Goal: Information Seeking & Learning: Learn about a topic

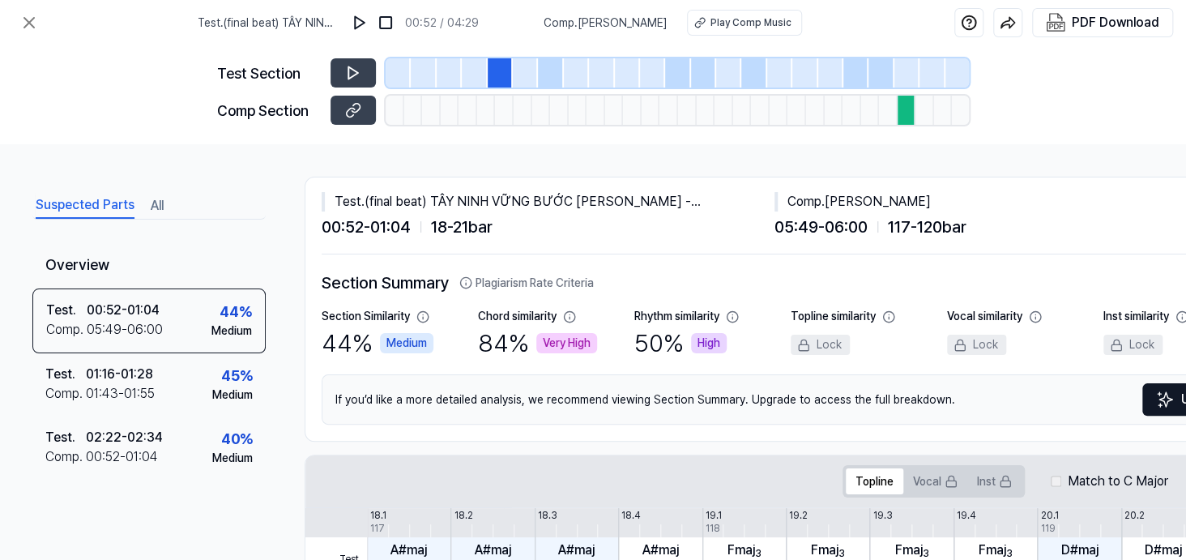
scroll to position [825, 214]
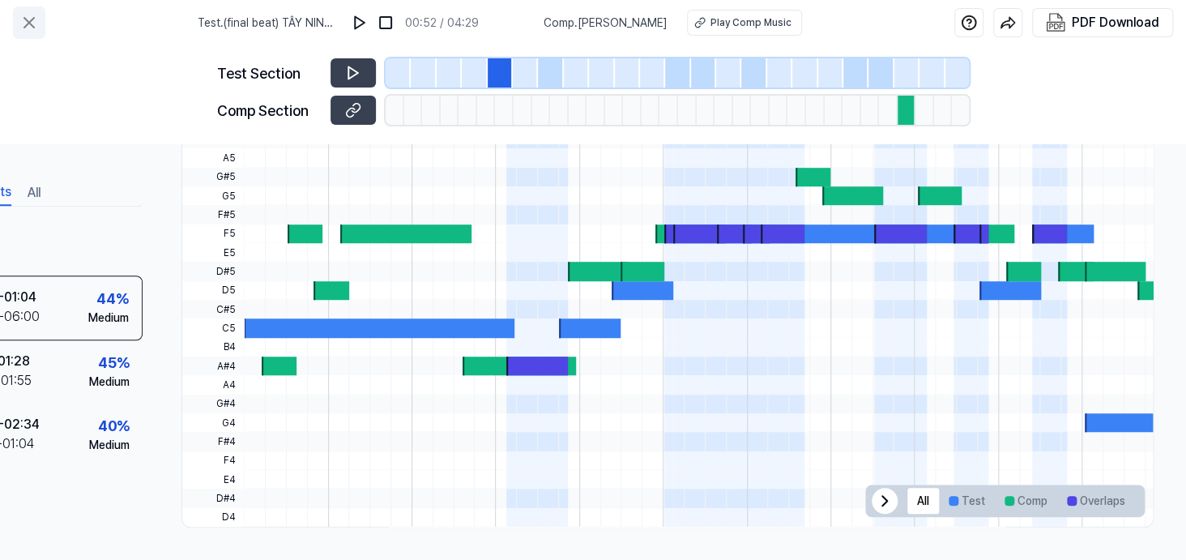
click at [33, 28] on icon at bounding box center [28, 22] width 19 height 19
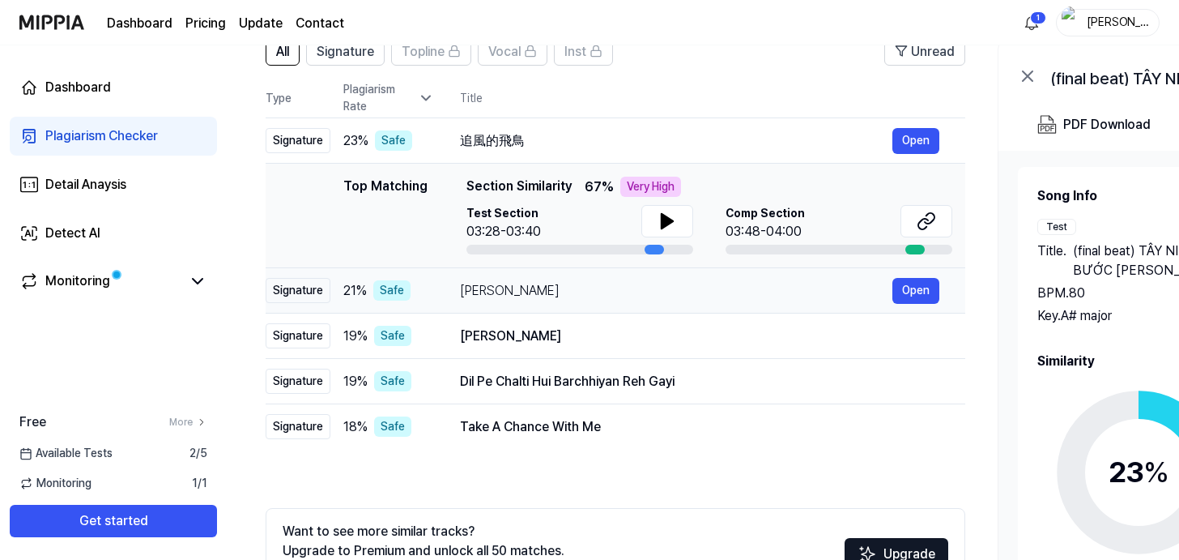
scroll to position [162, 0]
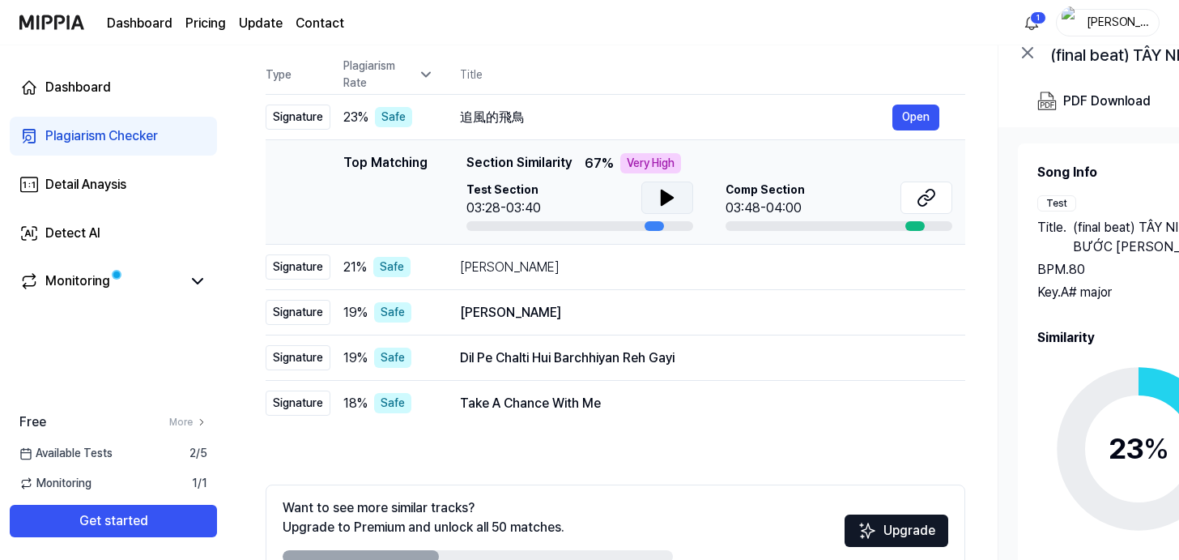
click at [677, 207] on icon at bounding box center [667, 197] width 19 height 19
click at [674, 277] on div "[PERSON_NAME]" at bounding box center [676, 267] width 433 height 19
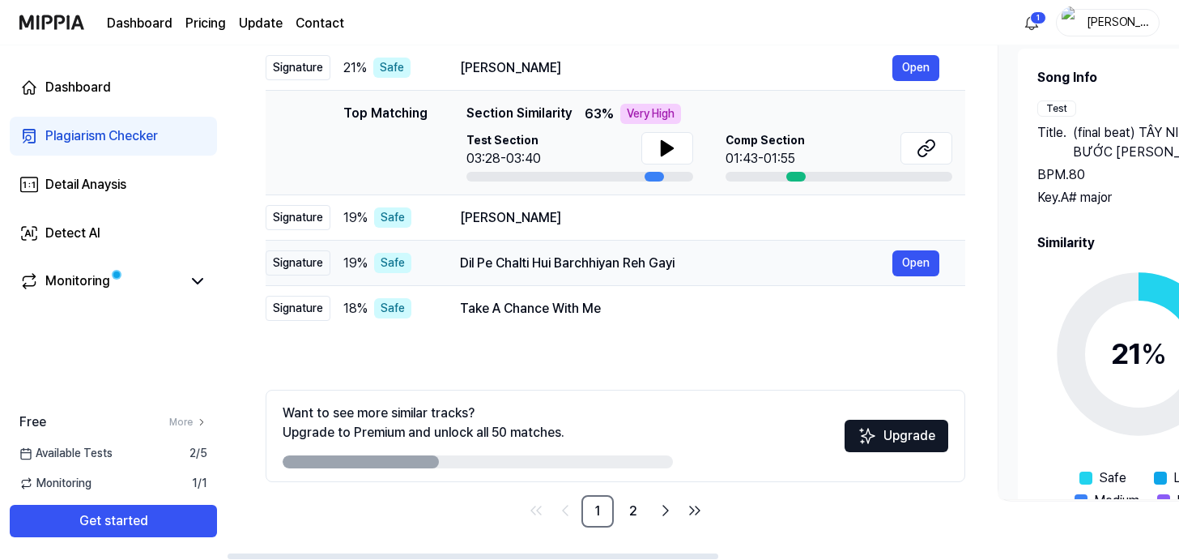
scroll to position [404, 0]
click at [940, 251] on button "Open" at bounding box center [916, 263] width 47 height 26
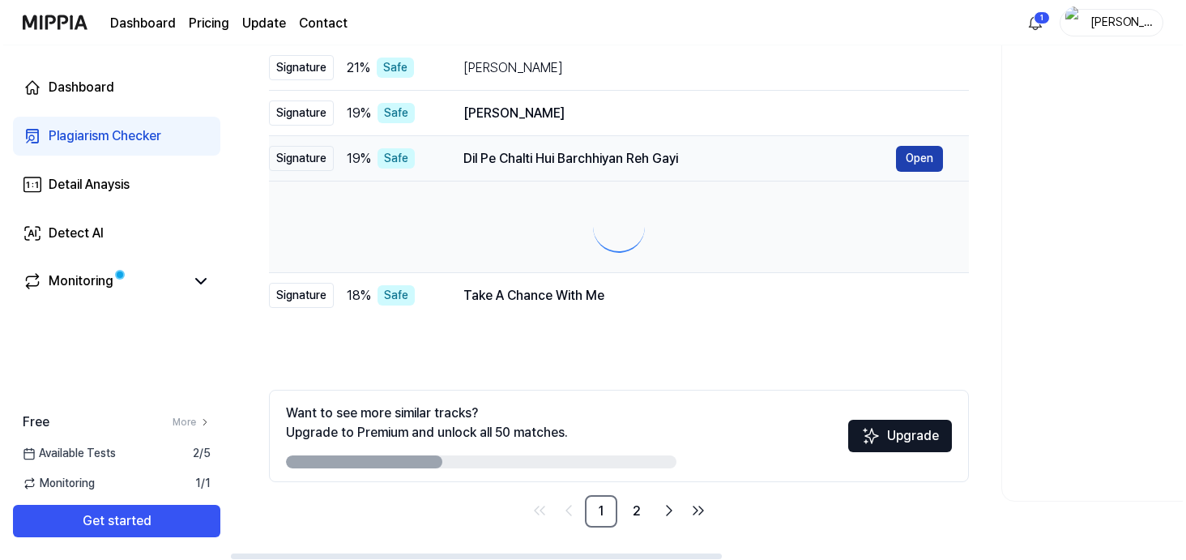
scroll to position [0, 0]
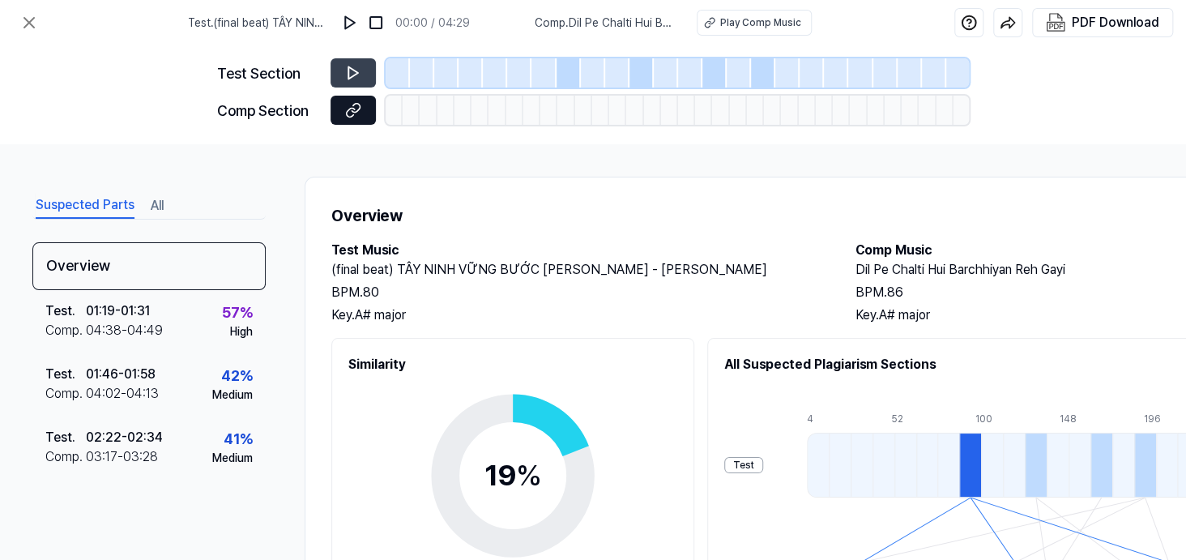
click at [345, 118] on icon at bounding box center [353, 110] width 16 height 16
click at [348, 79] on icon at bounding box center [353, 73] width 10 height 12
click at [345, 81] on icon at bounding box center [353, 73] width 16 height 16
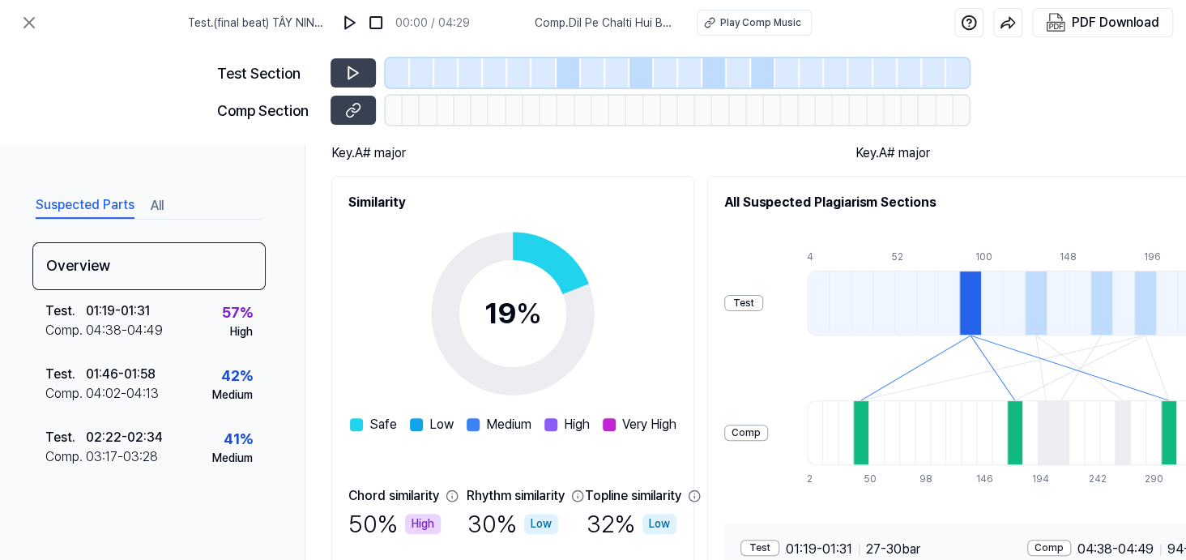
scroll to position [324, 0]
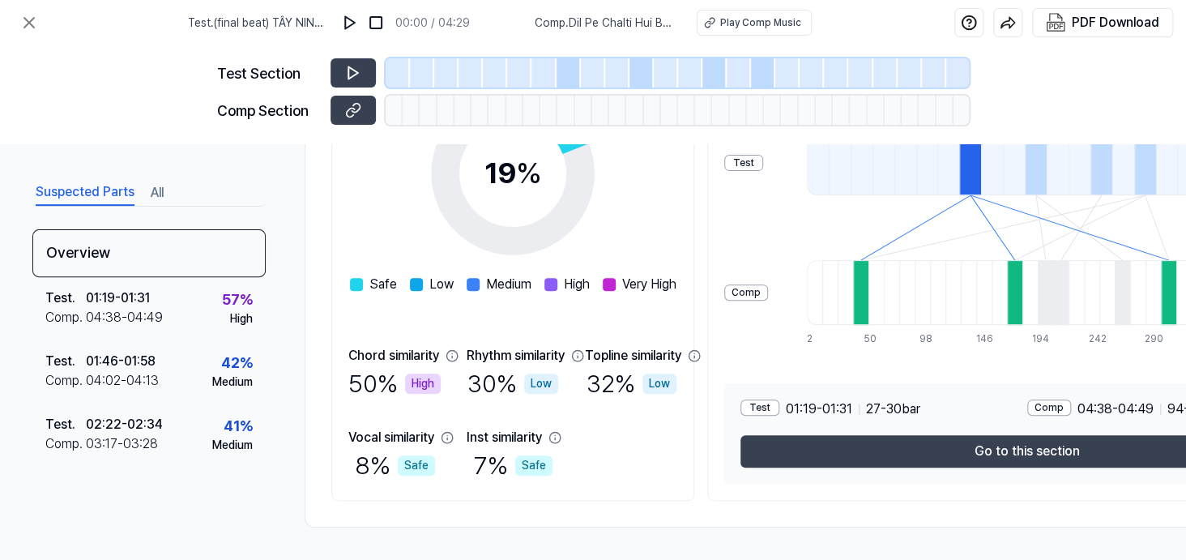
click at [572, 87] on div at bounding box center [568, 72] width 24 height 29
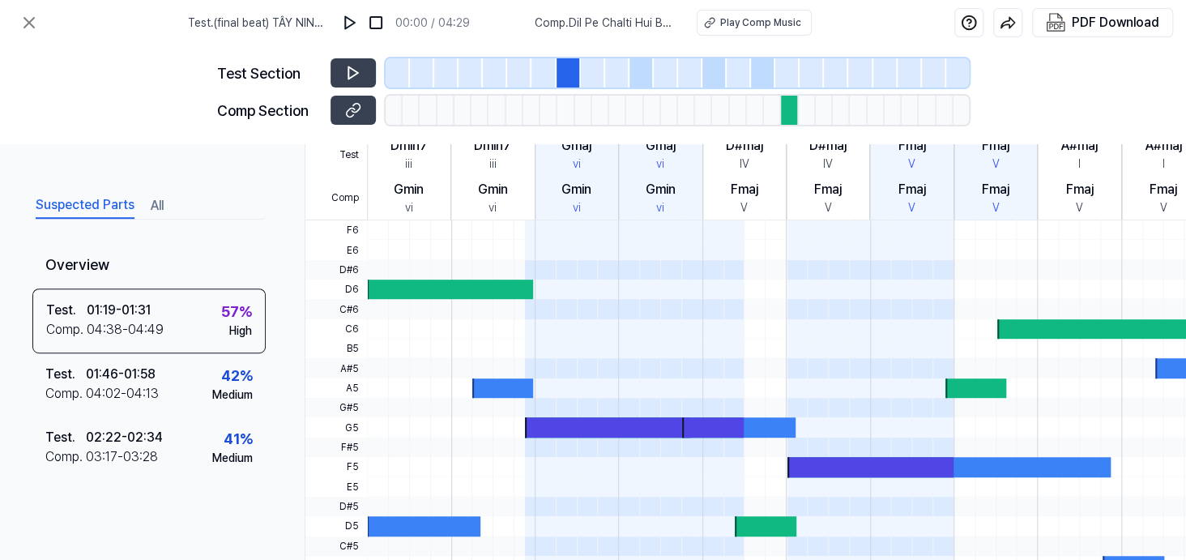
scroll to position [243, 0]
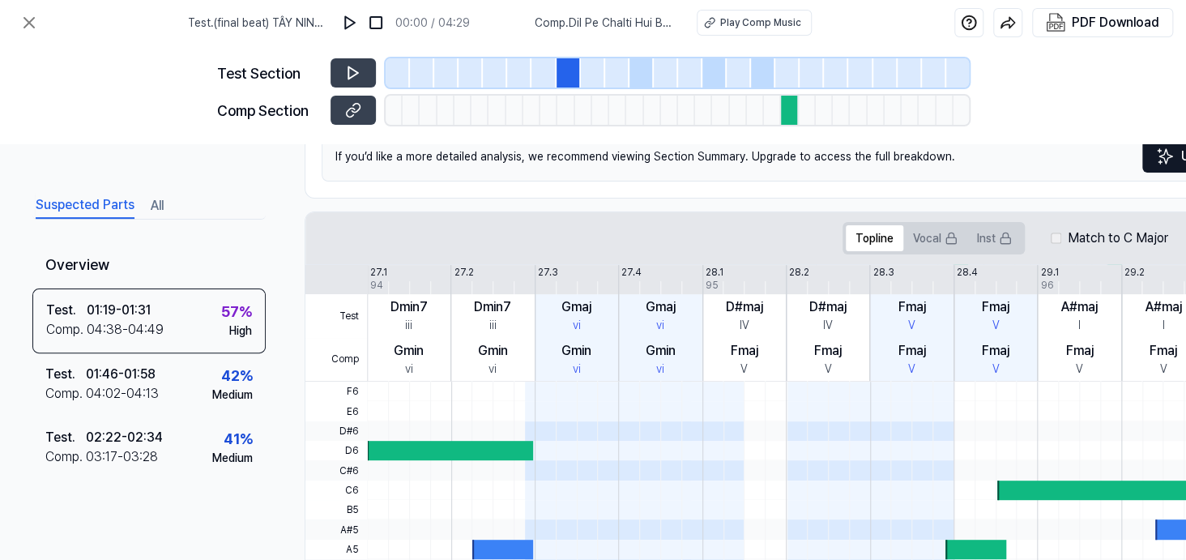
click at [428, 317] on div "Dmin7" at bounding box center [408, 306] width 37 height 19
click at [967, 251] on button "Vocal" at bounding box center [935, 238] width 64 height 26
click at [903, 251] on button "Topline" at bounding box center [875, 238] width 58 height 26
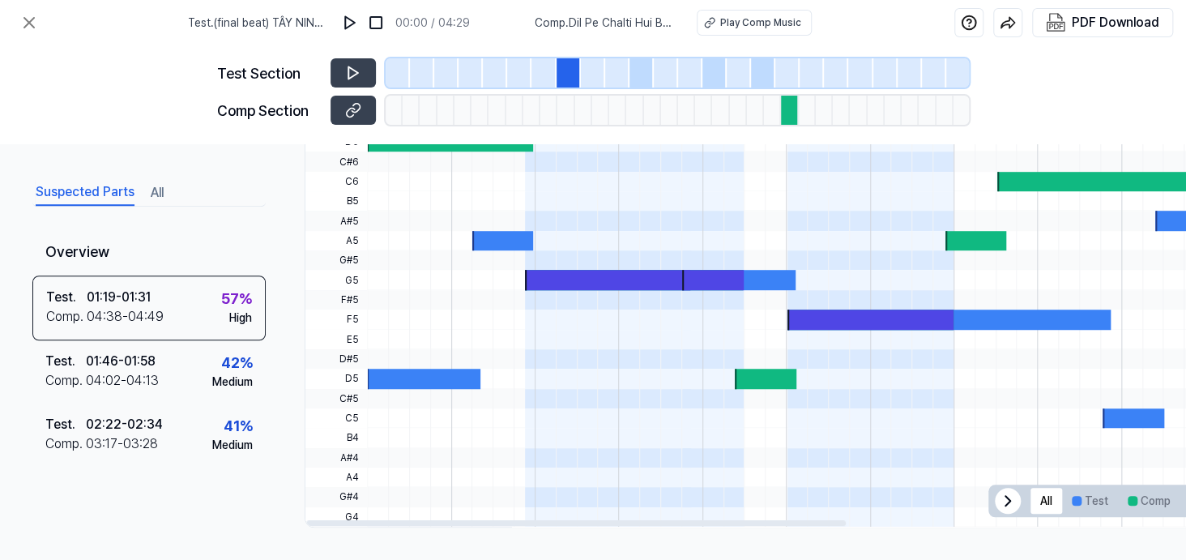
scroll to position [825, 0]
click at [1081, 496] on div at bounding box center [1077, 501] width 10 height 10
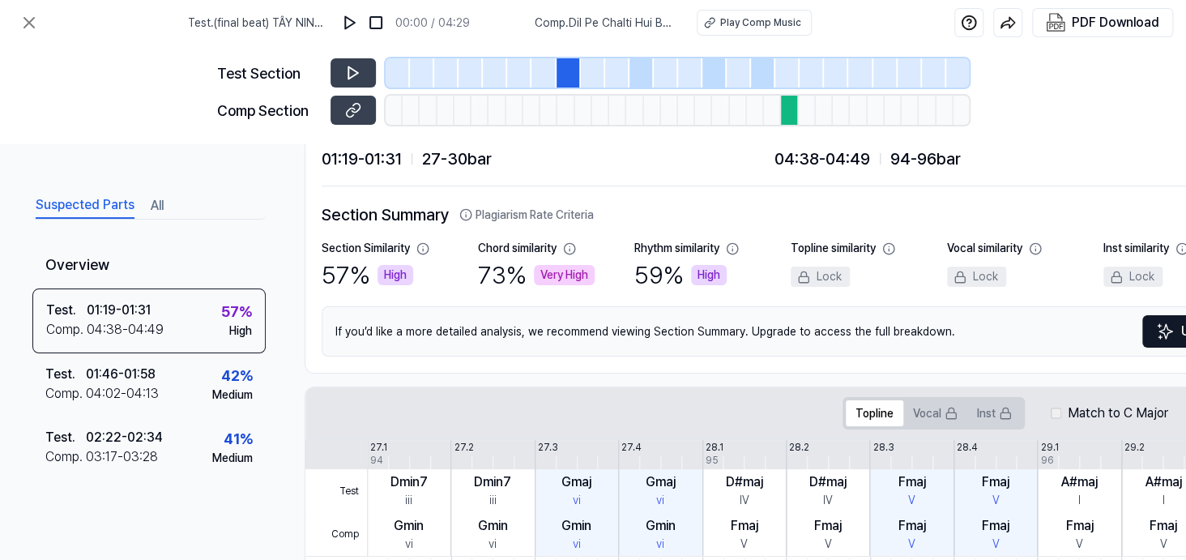
scroll to position [0, 0]
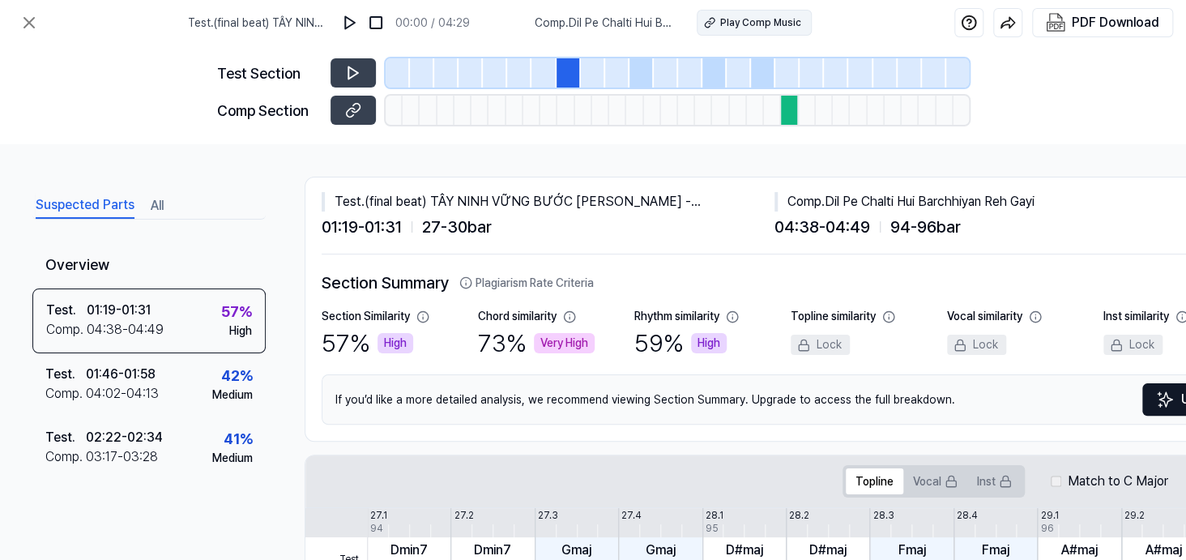
click at [812, 36] on button "Play Comp Music" at bounding box center [754, 23] width 115 height 26
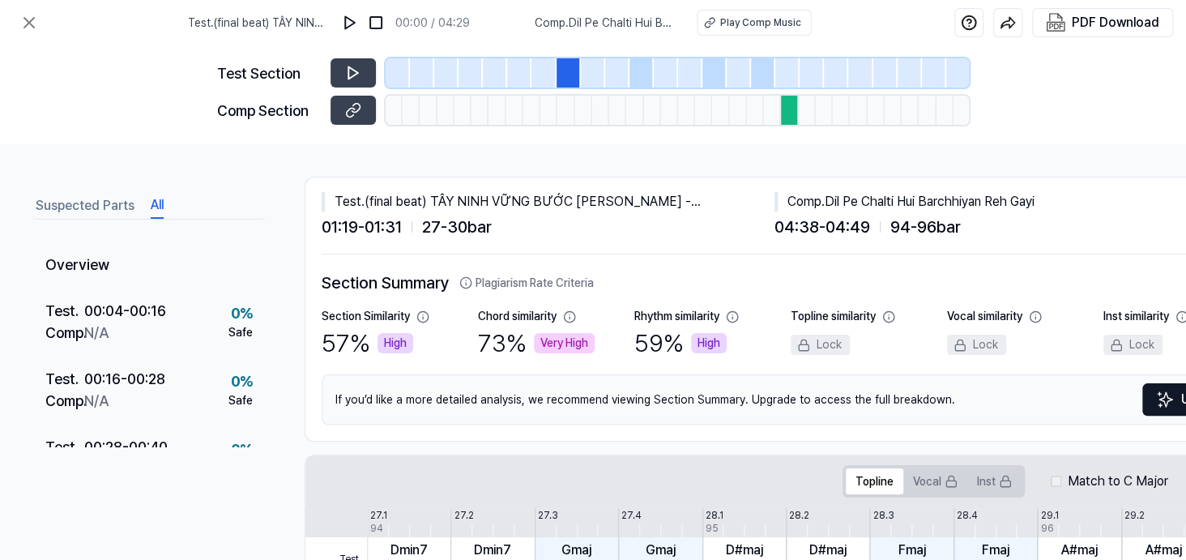
click at [164, 219] on button "All" at bounding box center [157, 206] width 13 height 26
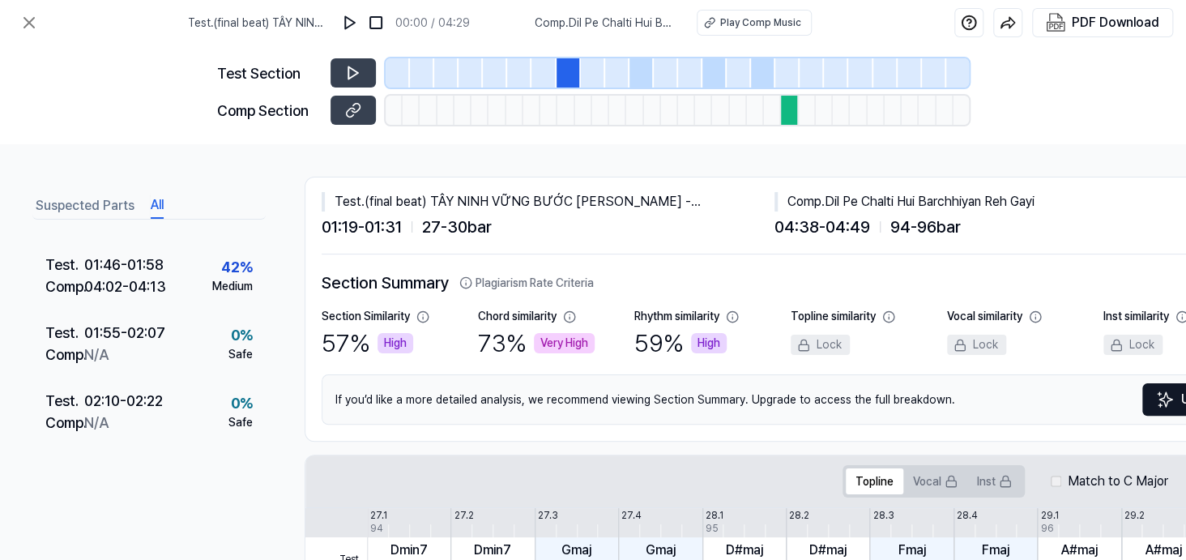
scroll to position [648, 0]
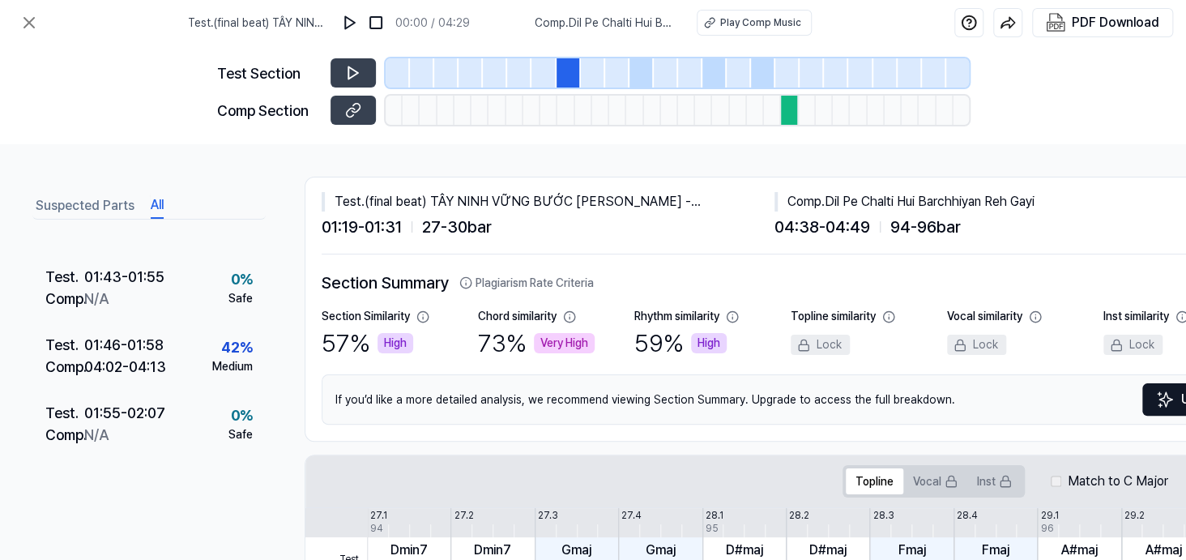
click at [160, 151] on div "01:19 - 01:31" at bounding box center [122, 140] width 75 height 22
click at [170, 173] on div "04:38 - 04:49" at bounding box center [127, 162] width 85 height 22
click at [162, 173] on div "04:38 - 04:49" at bounding box center [127, 162] width 85 height 22
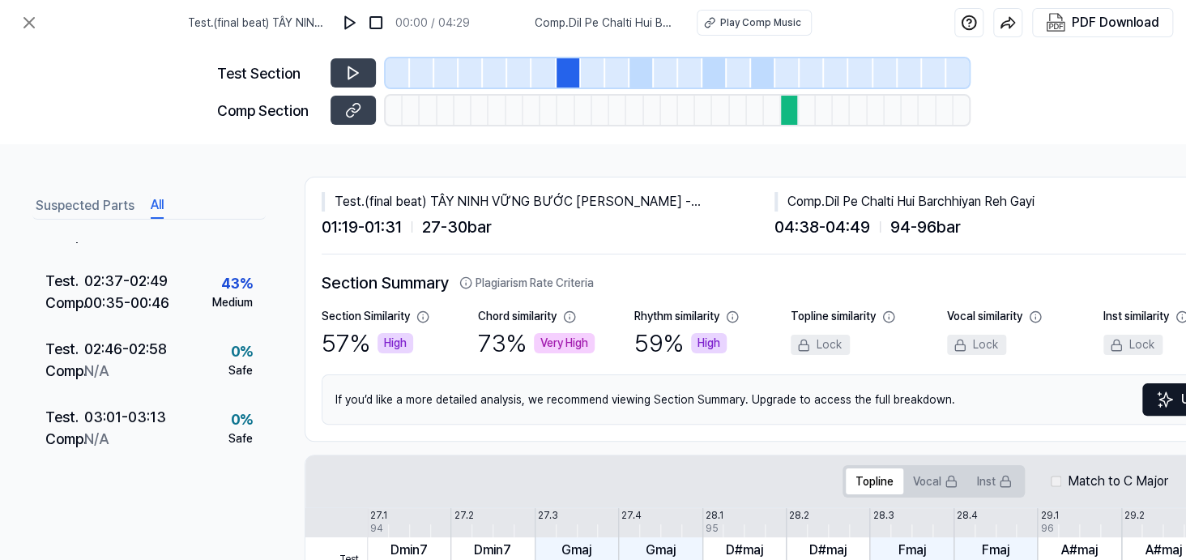
click at [160, 87] on div "02:10 - 02:22" at bounding box center [123, 77] width 79 height 22
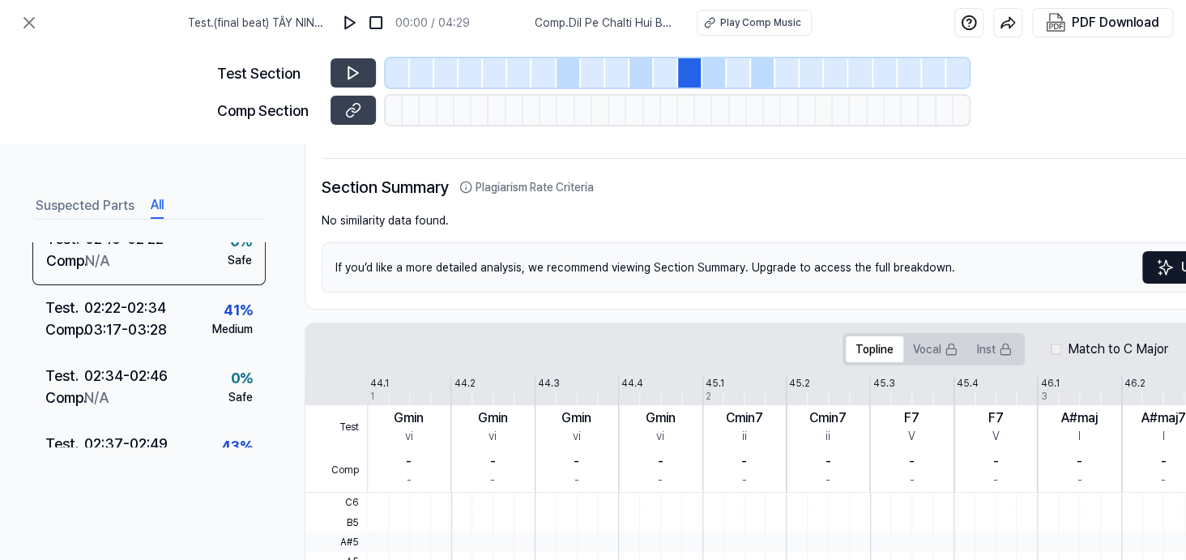
scroll to position [0, 0]
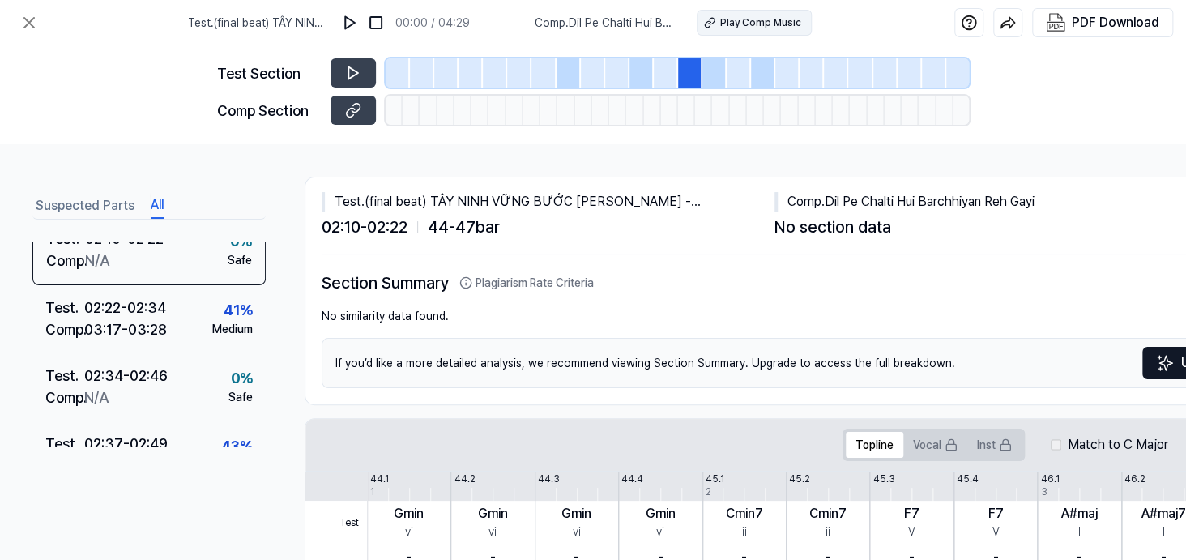
click at [788, 30] on div "Play Comp Music" at bounding box center [760, 22] width 81 height 15
click at [1096, 32] on div "PDF Download" at bounding box center [1115, 22] width 87 height 21
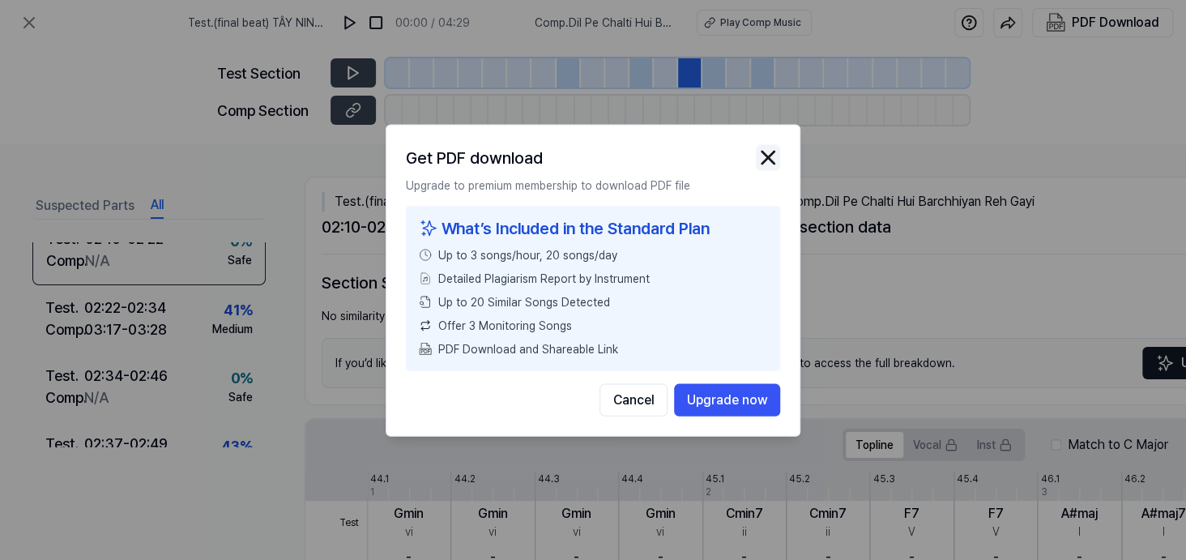
click at [780, 145] on img "button" at bounding box center [768, 157] width 24 height 24
